Goal: Task Accomplishment & Management: Use online tool/utility

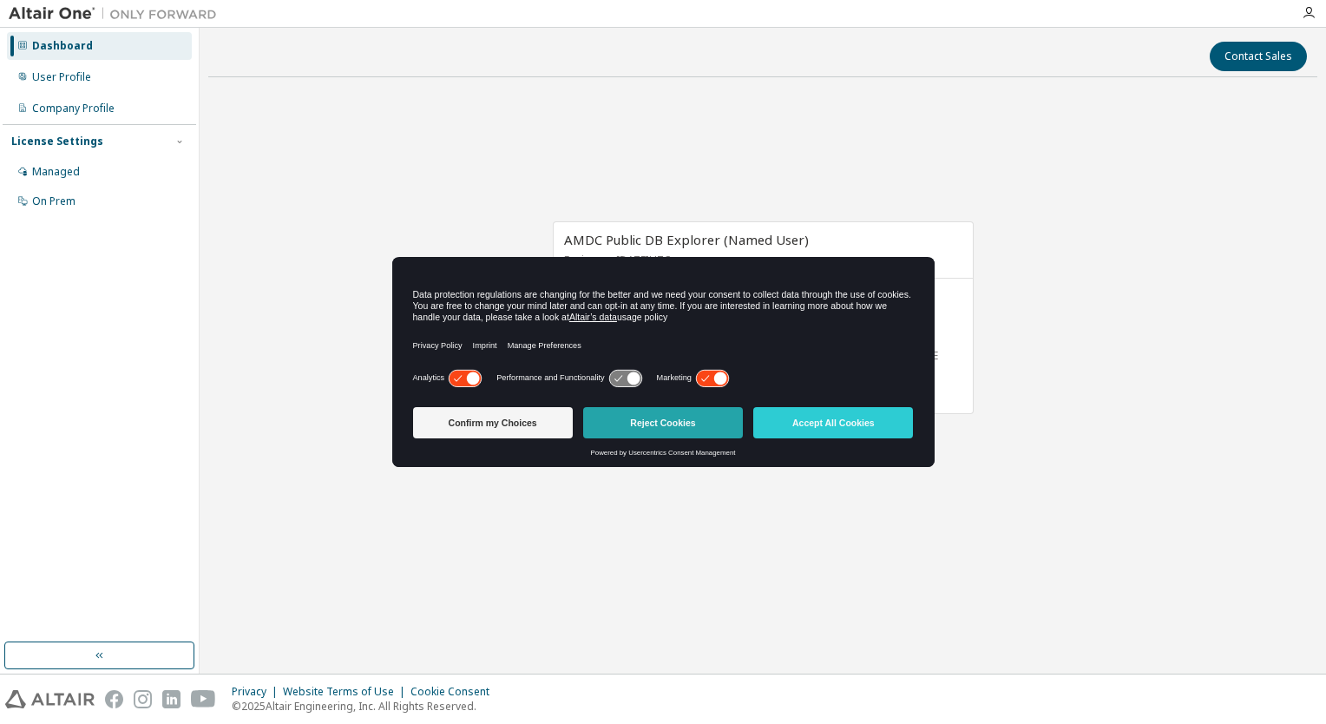
click at [706, 423] on button "Reject Cookies" at bounding box center [663, 422] width 160 height 31
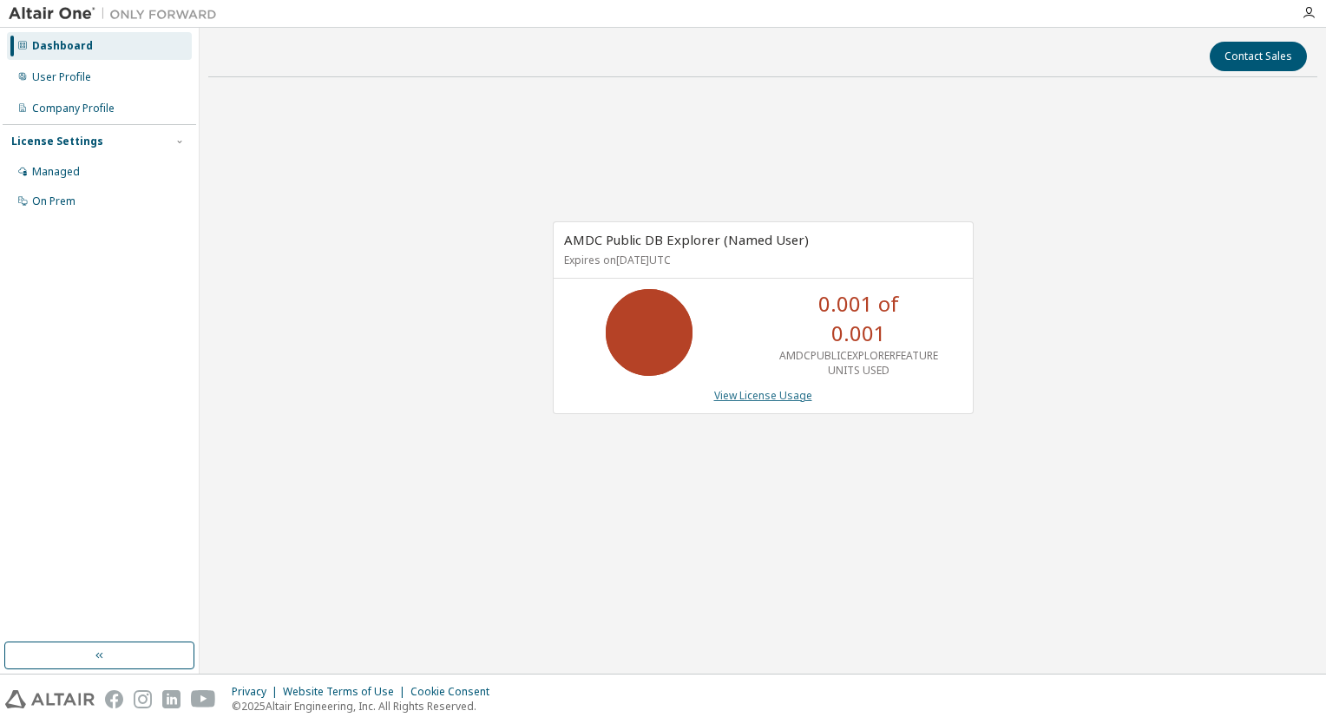
click at [790, 395] on link "View License Usage" at bounding box center [763, 395] width 98 height 15
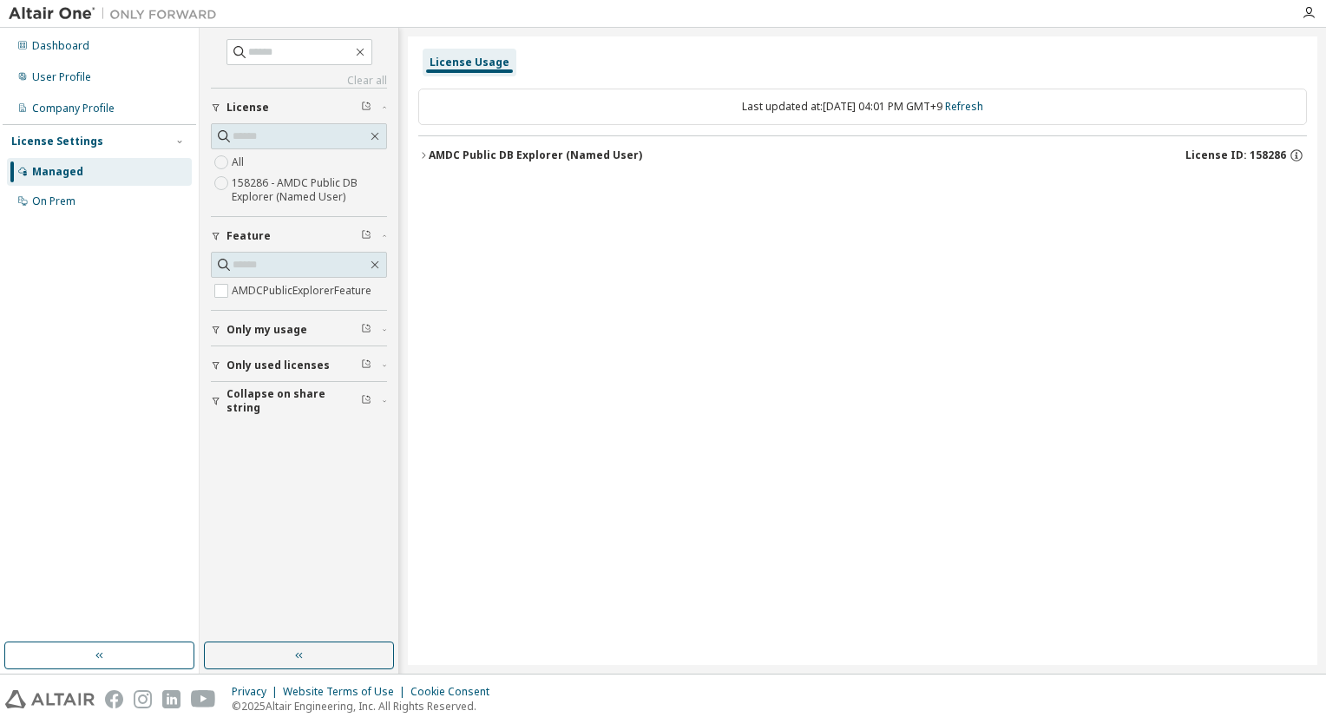
click at [539, 160] on div "AMDC Public DB Explorer (Named User)" at bounding box center [535, 155] width 213 height 14
